Goal: Task Accomplishment & Management: Manage account settings

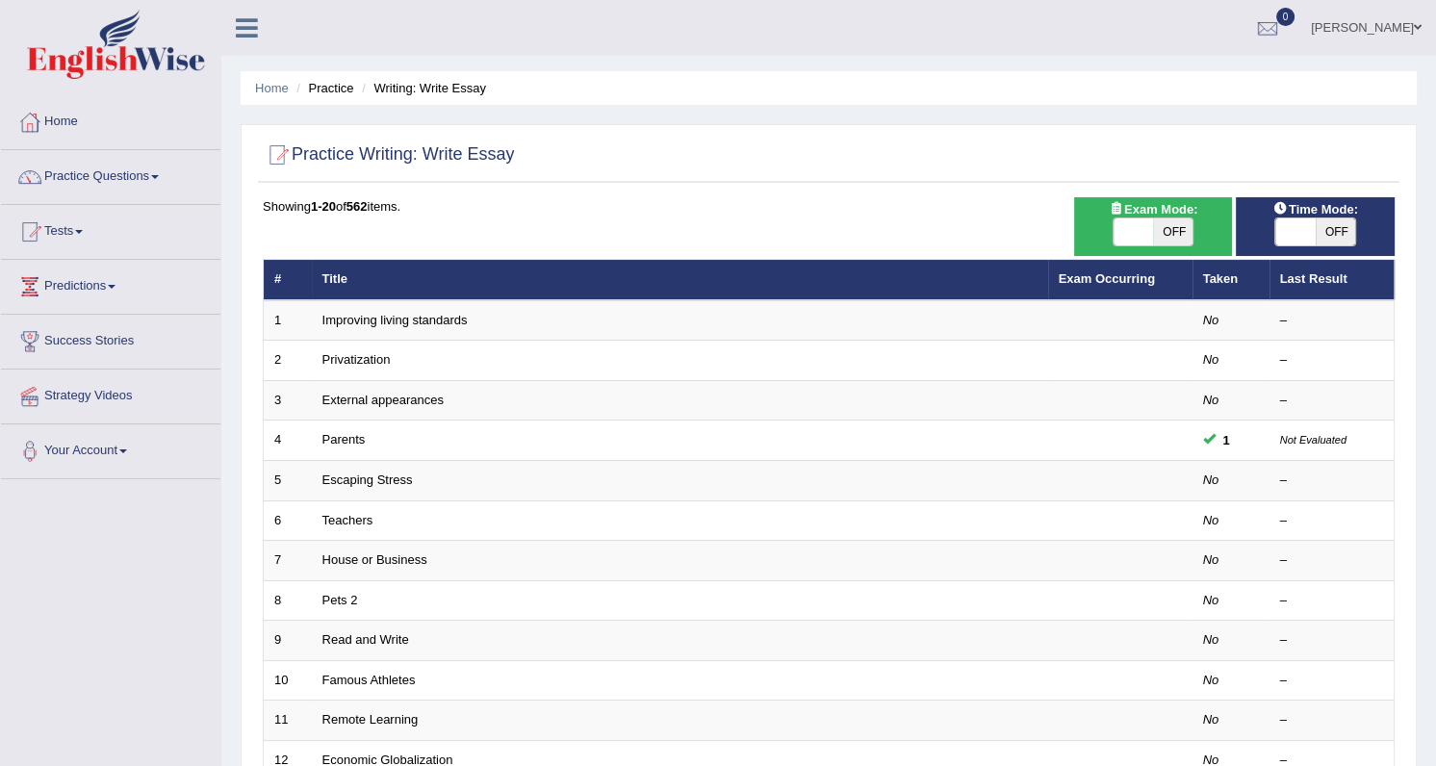
click at [1410, 24] on link "Alain Momo" at bounding box center [1366, 25] width 140 height 50
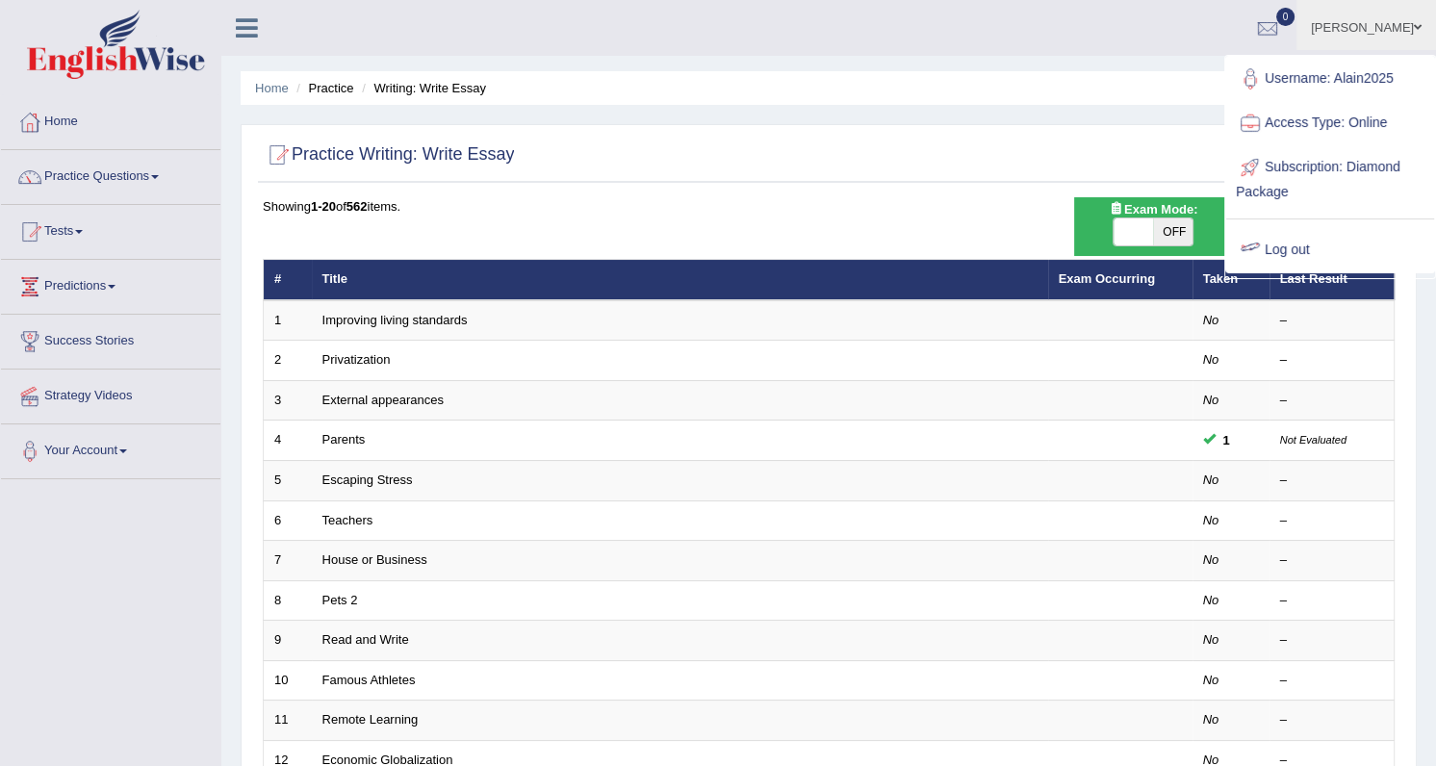
click at [1293, 246] on link "Log out" at bounding box center [1330, 250] width 208 height 44
